Goal: Task Accomplishment & Management: Use online tool/utility

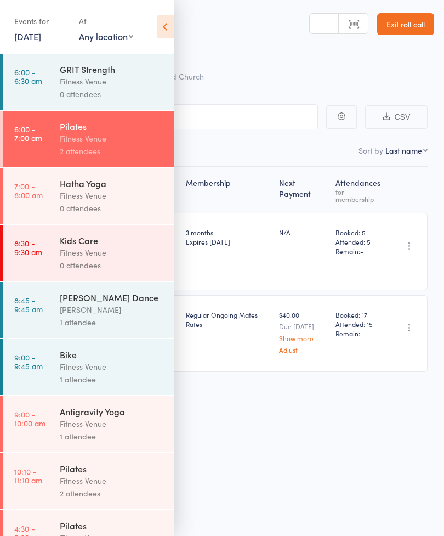
click at [105, 199] on div "Fitness Venue" at bounding box center [112, 195] width 105 height 13
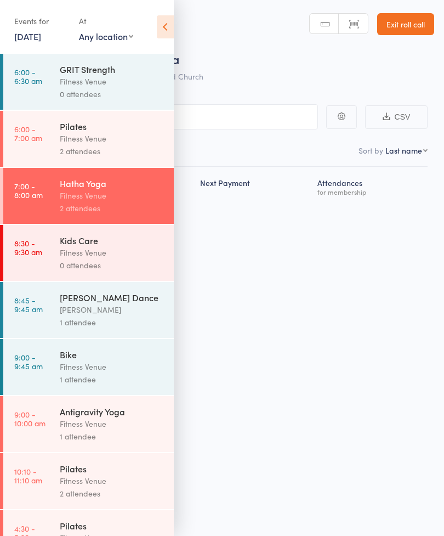
click at [82, 199] on div "Fitness Venue" at bounding box center [112, 195] width 105 height 13
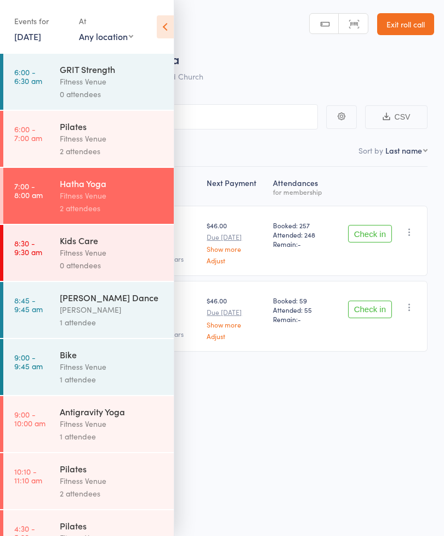
click at [246, 377] on div "Next Payment Atten­dances for membership [PERSON_NAME] [EMAIL_ADDRESS][DOMAIN_N…" at bounding box center [221, 284] width 411 height 234
click at [245, 438] on div "Roll Call for Hatha Yoga [DATE] 07:00 Fitness Venue Old Church Manual search Sc…" at bounding box center [222, 268] width 444 height 536
click at [163, 16] on icon at bounding box center [165, 26] width 17 height 23
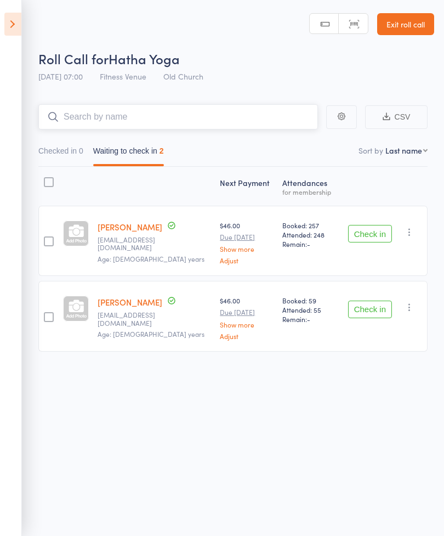
click at [80, 108] on input "search" at bounding box center [178, 116] width 280 height 25
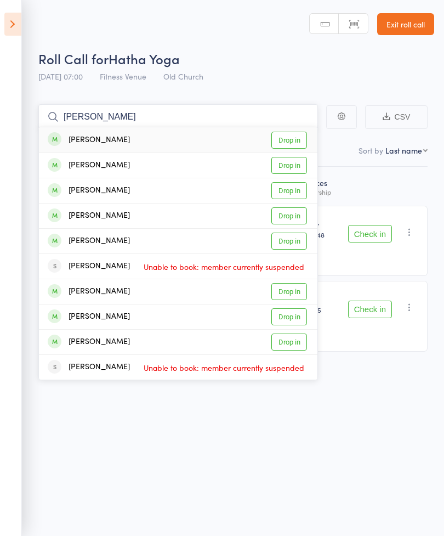
type input "[PERSON_NAME]"
click at [290, 248] on link "Drop in" at bounding box center [290, 241] width 36 height 17
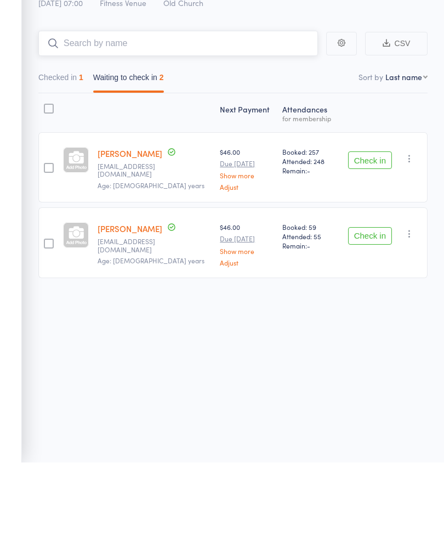
click at [75, 141] on button "Checked in 1" at bounding box center [60, 153] width 45 height 25
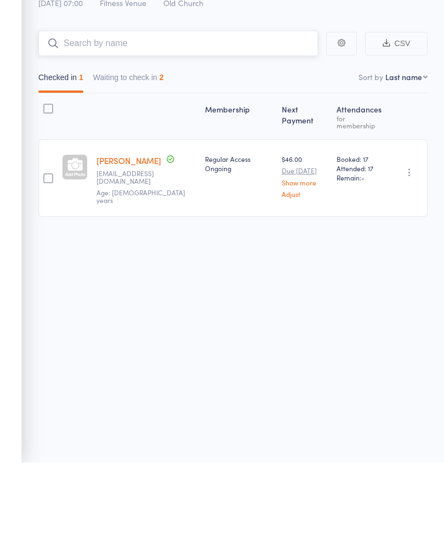
click at [144, 141] on button "Waiting to check in 2" at bounding box center [128, 153] width 71 height 25
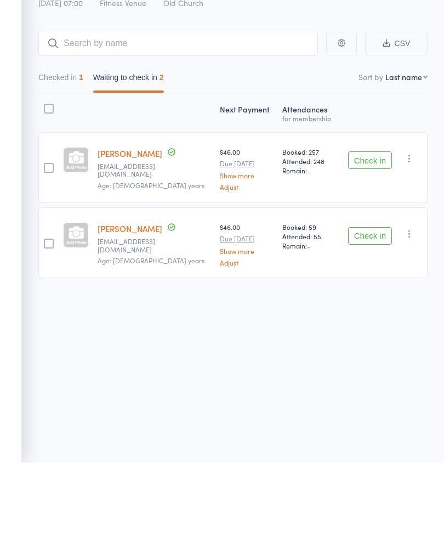
click at [375, 301] on button "Check in" at bounding box center [370, 310] width 44 height 18
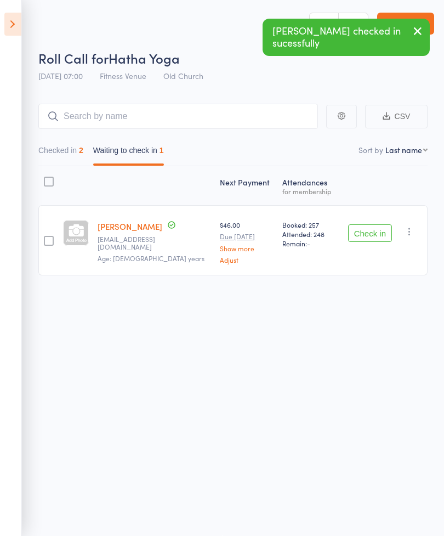
click at [369, 231] on button "Check in" at bounding box center [370, 233] width 44 height 18
